Goal: Task Accomplishment & Management: Complete application form

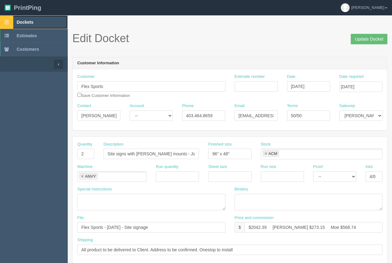
click at [25, 22] on span "Dockets" at bounding box center [25, 22] width 17 height 5
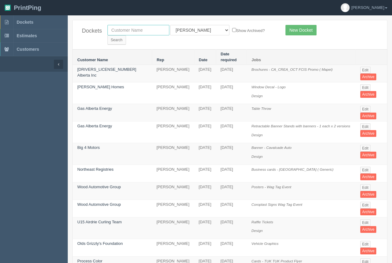
click at [138, 34] on input "text" at bounding box center [138, 30] width 62 height 10
type input "leeswood"
click at [107, 35] on input "Search" at bounding box center [116, 39] width 18 height 9
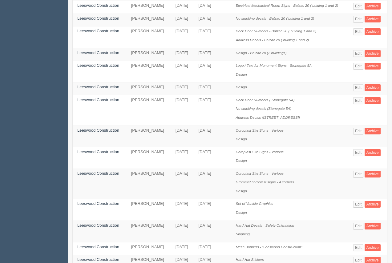
scroll to position [198, 0]
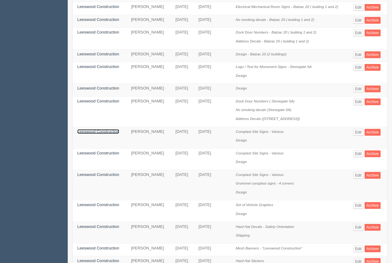
click at [96, 129] on link "Leeswood Construction" at bounding box center [98, 131] width 42 height 5
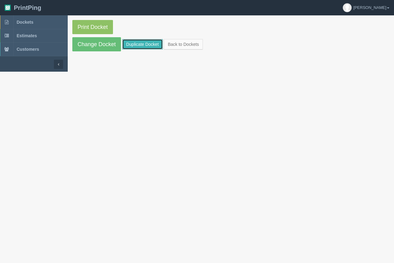
click at [141, 41] on link "Duplicate Docket" at bounding box center [142, 44] width 41 height 10
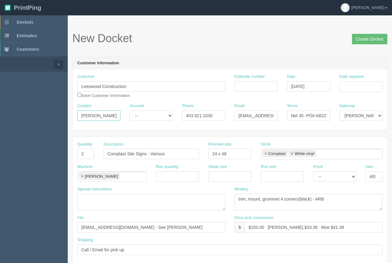
drag, startPoint x: 110, startPoint y: 116, endPoint x: 60, endPoint y: 116, distance: 49.8
type input "Steven"
drag, startPoint x: 214, startPoint y: 117, endPoint x: 180, endPoint y: 114, distance: 34.0
click at [180, 114] on div "Phone 403.921.1030" at bounding box center [203, 114] width 52 height 22
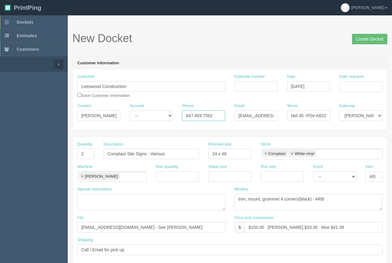
type input "647.459.7562"
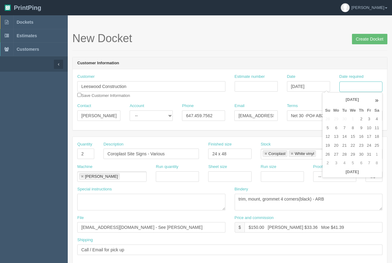
click at [363, 85] on input "Date required" at bounding box center [360, 87] width 43 height 10
click at [336, 146] on td "20" at bounding box center [335, 145] width 9 height 9
click at [361, 128] on td "9" at bounding box center [361, 128] width 8 height 9
click at [360, 137] on td "16" at bounding box center [361, 136] width 8 height 9
type input "[DATE]"
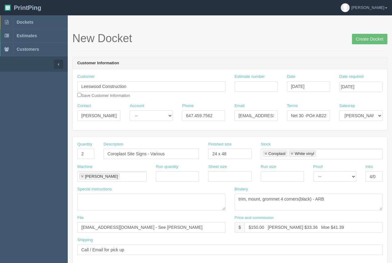
click at [325, 63] on header "Customer Information" at bounding box center [230, 63] width 314 height 12
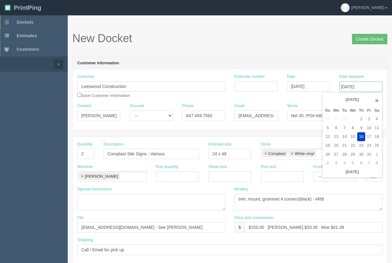
click at [358, 89] on input "[DATE]" at bounding box center [360, 87] width 43 height 10
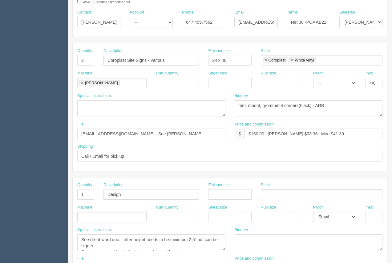
scroll to position [91, 0]
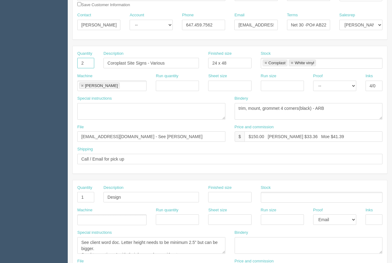
drag, startPoint x: 88, startPoint y: 64, endPoint x: 79, endPoint y: 62, distance: 9.6
click at [79, 62] on input "2" at bounding box center [85, 63] width 17 height 10
drag, startPoint x: 322, startPoint y: 25, endPoint x: 331, endPoint y: 27, distance: 9.3
click at [331, 27] on div "Terms Net 30 -PO# AB22-10" at bounding box center [308, 23] width 52 height 22
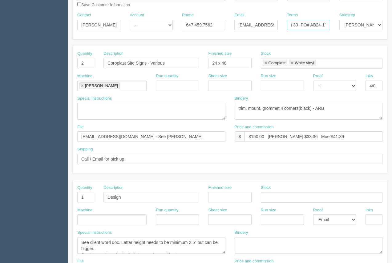
scroll to position [0, 8]
click at [324, 23] on input "Net 30 -PO# AB24-1`5" at bounding box center [308, 25] width 43 height 10
type input "Net 30 -PO# AB24-15"
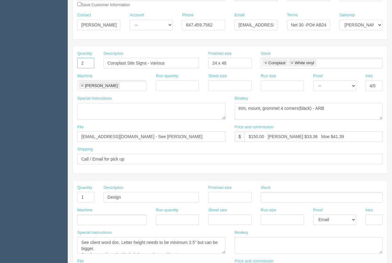
drag, startPoint x: 85, startPoint y: 64, endPoint x: 65, endPoint y: 62, distance: 19.5
click at [65, 62] on section "Dockets Estimates Customers" at bounding box center [196, 196] width 392 height 543
type input "18"
drag, startPoint x: 235, startPoint y: 62, endPoint x: 205, endPoint y: 63, distance: 30.5
click at [205, 63] on div "Finished size 24 x 48" at bounding box center [229, 62] width 52 height 22
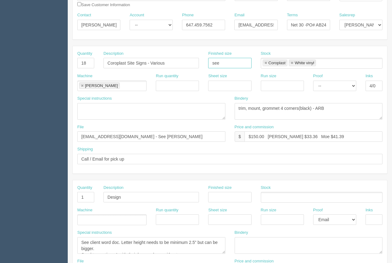
type input "see instruc"
click at [104, 109] on textarea at bounding box center [151, 111] width 148 height 17
click at [158, 109] on textarea "18 x 24 - 2 x 1 version / 1 x 1 version 12 x 18 -= 10 x 1 version" at bounding box center [151, 111] width 148 height 17
click at [157, 109] on textarea "18 x 24 - 2 x 1 version / 1 x 1 version....superintendent 12 x 18 -= 10 x 1 ver…" at bounding box center [151, 111] width 148 height 17
click at [101, 116] on textarea "18 x 24 - 2 x 1 version / 1 x 1 version....Superintendent 12 x 18 -= 10 x 1 ver…" at bounding box center [151, 111] width 148 height 17
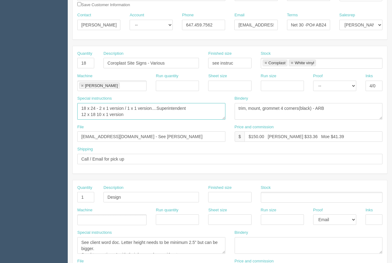
click at [126, 114] on textarea "18 x 24 - 2 x 1 version / 1 x 1 version....Superintendent 12 x 18 10 x 1 version" at bounding box center [151, 111] width 148 height 17
click at [96, 115] on textarea "18 x 24 - 2 x 1 version / 1 x 1 version....Superintendent 12 x 18 10 x 1 versio…" at bounding box center [151, 111] width 148 height 17
click at [178, 113] on textarea "18 x 24 - 2 x 1 version / 1 x 1 version....Superintendent 12 x 18 - 10 x 1 vers…" at bounding box center [151, 111] width 148 height 17
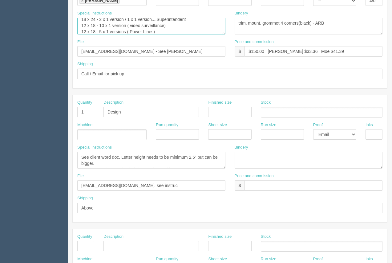
scroll to position [185, 0]
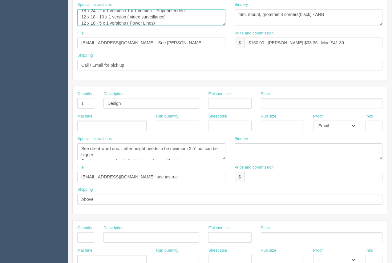
type textarea "18 x 24 - 2 x 1 version / 1 x 1 version....Superintendent 12 x 18 - 10 x 1 vers…"
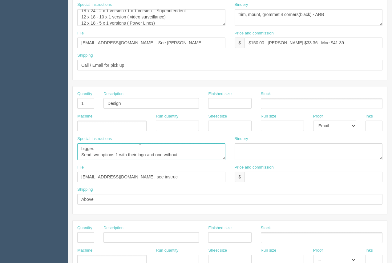
drag, startPoint x: 82, startPoint y: 148, endPoint x: 185, endPoint y: 166, distance: 104.4
click at [185, 166] on div "Quantity 1 Description Design Finished size Stock Machine Run quantity Sheet si…" at bounding box center [230, 149] width 314 height 127
click at [211, 149] on textarea "See client word doc. Letter height needs to be minimum 2.5” but can be bigger. …" at bounding box center [151, 151] width 148 height 17
click at [161, 148] on textarea "See client word doc. Letter height needs to be minimum 2.5” but can be bigger. …" at bounding box center [151, 151] width 148 height 17
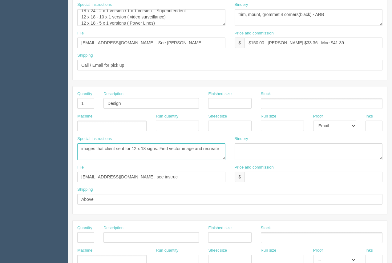
click at [220, 149] on textarea "See client word doc. Letter height needs to be minimum 2.5” but can be bigger. …" at bounding box center [151, 151] width 148 height 17
click at [109, 151] on textarea "See client word doc. Letter height needs to be minimum 2.5” but can be bigger. …" at bounding box center [151, 151] width 148 height 17
click at [153, 152] on textarea "See client word doc. Letter height needs to be minimum 2.5” but can be bigger. …" at bounding box center [151, 151] width 148 height 17
click at [107, 157] on textarea "See client word doc. Letter height needs to be minimum 2.5” but can be bigger. …" at bounding box center [151, 151] width 148 height 17
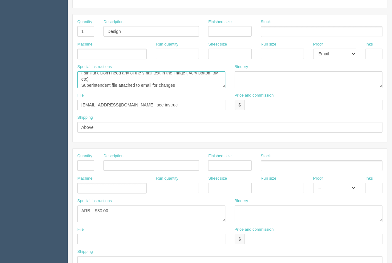
scroll to position [296, 0]
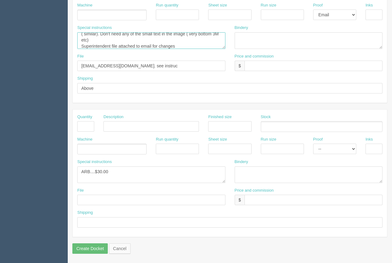
type textarea "images that client sent for 12 x 18 signs. Find vector image and recreate ( sim…"
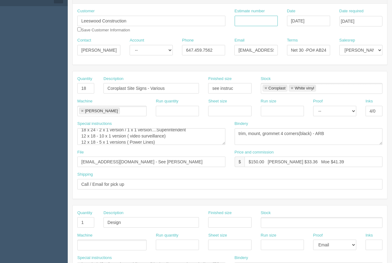
click at [249, 24] on input "Estimate number" at bounding box center [255, 21] width 43 height 10
type input "92772"
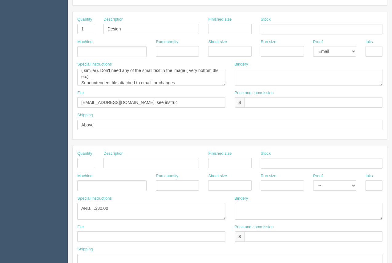
scroll to position [258, 0]
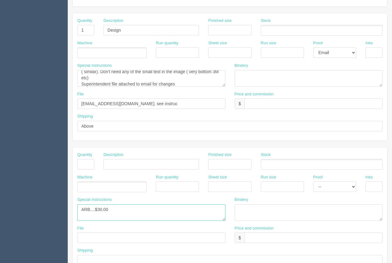
click at [145, 212] on textarea "ARB....$30.00" at bounding box center [151, 212] width 148 height 17
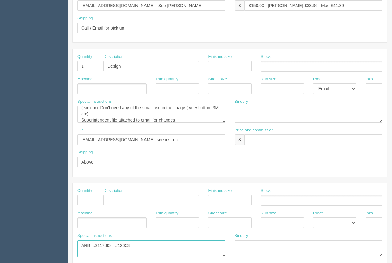
scroll to position [219, 0]
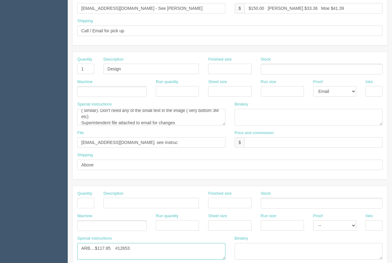
type textarea "ARB....$117.85 #12653"
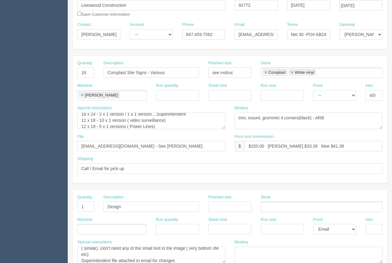
scroll to position [82, 0]
drag, startPoint x: 263, startPoint y: 146, endPoint x: 251, endPoint y: 142, distance: 13.0
click at [253, 143] on input "$150.00 Arif $33.36 Moe $41.39" at bounding box center [313, 145] width 138 height 10
drag, startPoint x: 288, startPoint y: 146, endPoint x: 276, endPoint y: 142, distance: 12.3
click at [276, 142] on input "$396.71 Arif $33.36 Moe $41.39" at bounding box center [313, 145] width 138 height 10
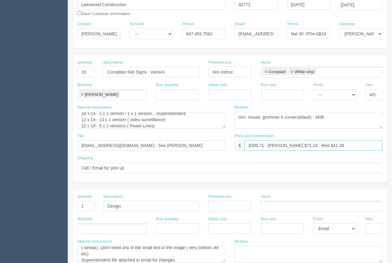
drag, startPoint x: 319, startPoint y: 143, endPoint x: 304, endPoint y: 147, distance: 16.2
click at [304, 147] on input "$396.71 Arif $71.24 Moe $41.39" at bounding box center [313, 145] width 138 height 10
type input "$396.71 Arif $71.24 Moe $121.94"
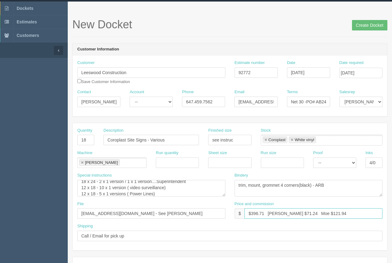
scroll to position [13, 0]
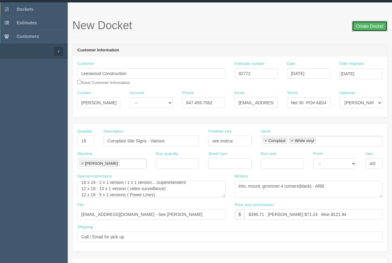
click at [375, 23] on input "Create Docket" at bounding box center [369, 26] width 35 height 10
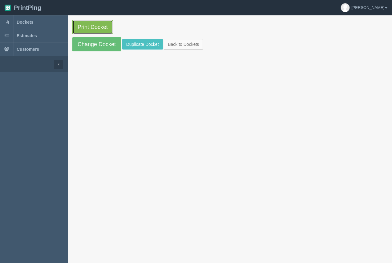
click at [79, 27] on link "Print Docket" at bounding box center [92, 27] width 41 height 14
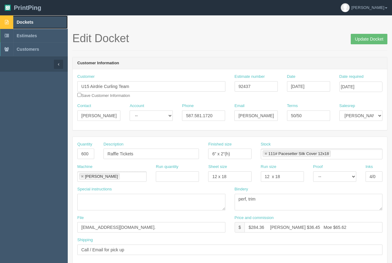
click at [30, 22] on span "Dockets" at bounding box center [25, 22] width 17 height 5
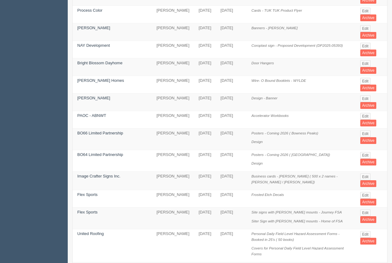
scroll to position [264, 0]
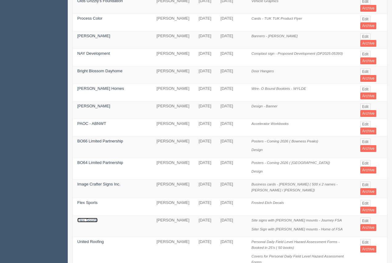
click at [84, 218] on link "Flex Sports" at bounding box center [87, 220] width 20 height 5
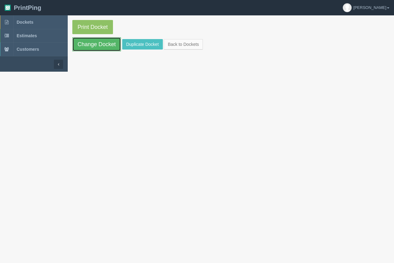
click at [101, 41] on link "Change Docket" at bounding box center [96, 44] width 49 height 14
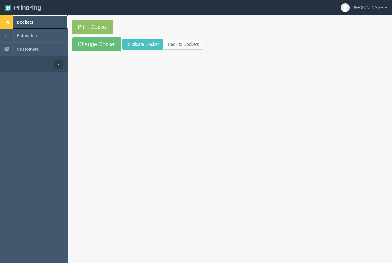
click at [27, 22] on span "Dockets" at bounding box center [25, 22] width 17 height 5
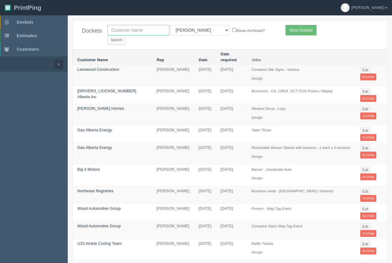
click at [134, 31] on input "text" at bounding box center [138, 30] width 62 height 10
type input "kitchen"
drag, startPoint x: 253, startPoint y: 27, endPoint x: 226, endPoint y: 29, distance: 27.2
click at [126, 35] on input "Search" at bounding box center [116, 39] width 18 height 9
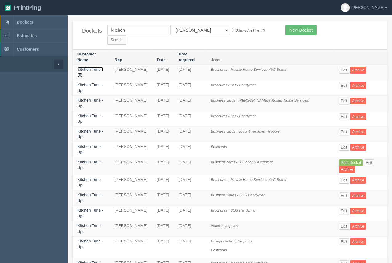
click at [84, 67] on link "Kitchen Tune - Up" at bounding box center [90, 72] width 26 height 10
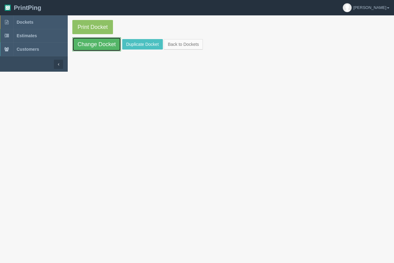
click at [88, 47] on link "Change Docket" at bounding box center [96, 44] width 49 height 14
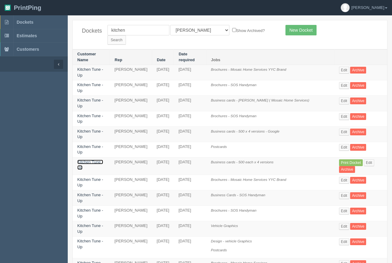
click at [95, 160] on link "Kitchen Tune - Up" at bounding box center [90, 165] width 26 height 10
click at [95, 157] on td "Kitchen Tune - Up" at bounding box center [91, 166] width 37 height 18
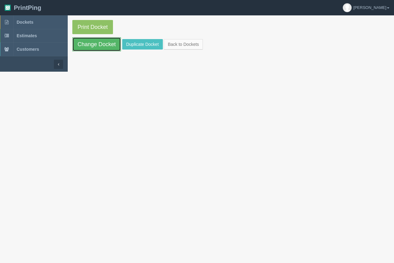
click at [106, 45] on link "Change Docket" at bounding box center [96, 44] width 49 height 14
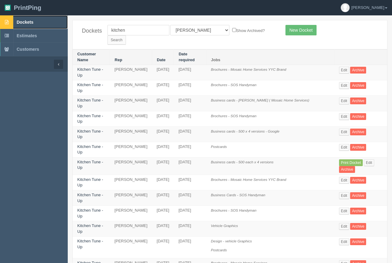
click at [30, 24] on span "Dockets" at bounding box center [25, 22] width 17 height 5
